Goal: Transaction & Acquisition: Purchase product/service

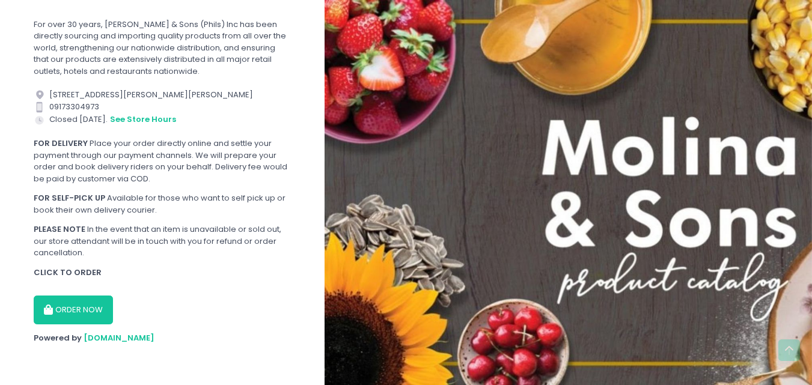
scroll to position [250, 0]
click at [92, 303] on button "ORDER NOW" at bounding box center [73, 310] width 79 height 29
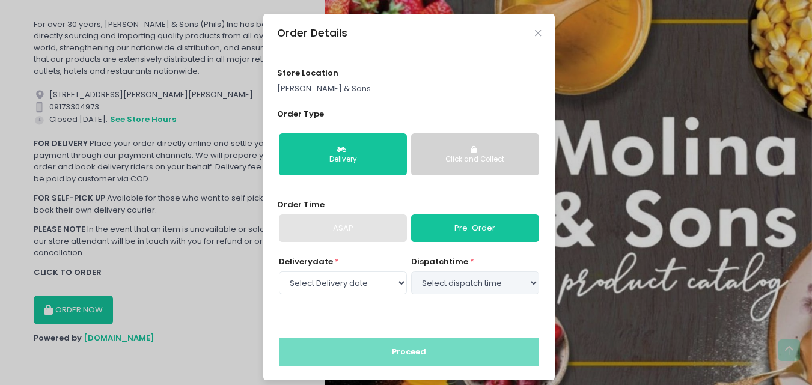
click at [440, 155] on div "Click and Collect" at bounding box center [475, 160] width 111 height 11
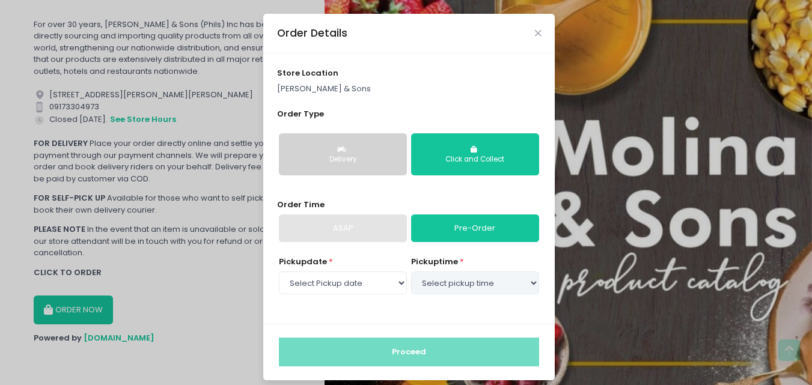
click at [354, 295] on div "Pickup date * Select Pickup date [DATE] [DATE] [DATE]" at bounding box center [343, 276] width 128 height 41
drag, startPoint x: 358, startPoint y: 283, endPoint x: 359, endPoint y: 290, distance: 7.3
click at [358, 283] on select "Select Pickup date [DATE] [DATE] [DATE]" at bounding box center [343, 283] width 128 height 23
select select "[DATE]"
click at [279, 272] on select "Select Pickup date [DATE] [DATE] [DATE]" at bounding box center [343, 283] width 128 height 23
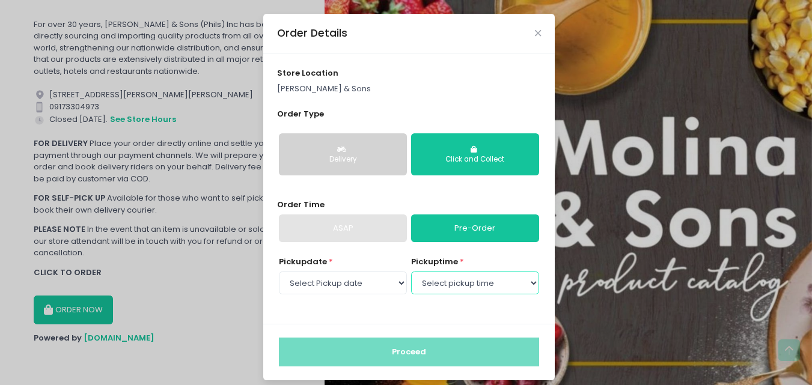
click at [424, 278] on select "Select pickup time 08:00 AM - 08:30 AM 08:30 AM - 09:00 AM 09:00 AM - 09:30 AM …" at bounding box center [475, 283] width 128 height 23
select select "15:00"
click at [411, 272] on select "Select pickup time 08:00 AM - 08:30 AM 08:30 AM - 09:00 AM 09:00 AM - 09:30 AM …" at bounding box center [475, 283] width 128 height 23
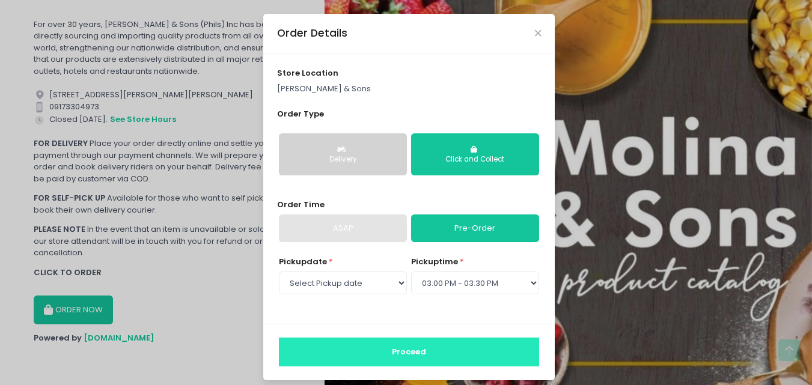
click at [378, 354] on button "Proceed" at bounding box center [409, 352] width 260 height 29
